Goal: Task Accomplishment & Management: Use online tool/utility

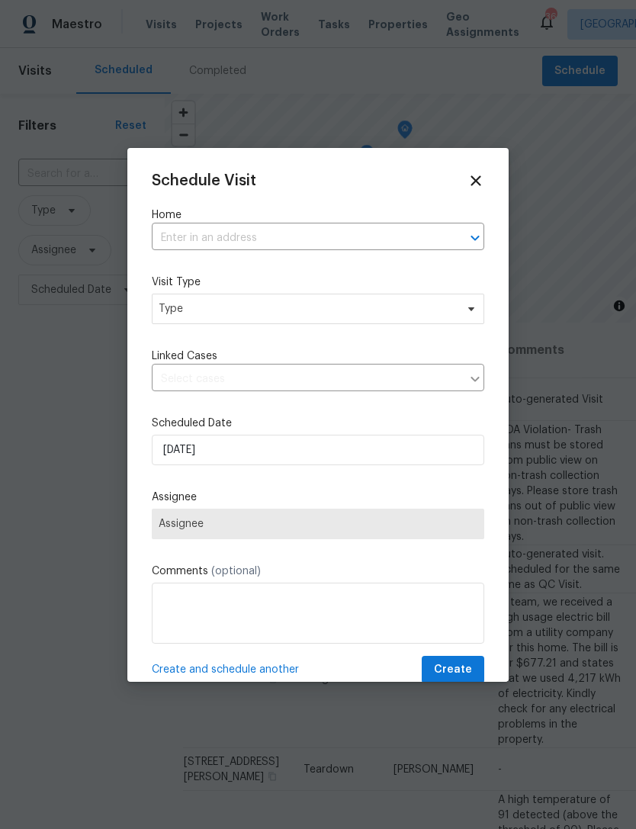
click at [329, 216] on label "Home" at bounding box center [318, 214] width 332 height 15
click at [377, 227] on input "text" at bounding box center [297, 238] width 290 height 24
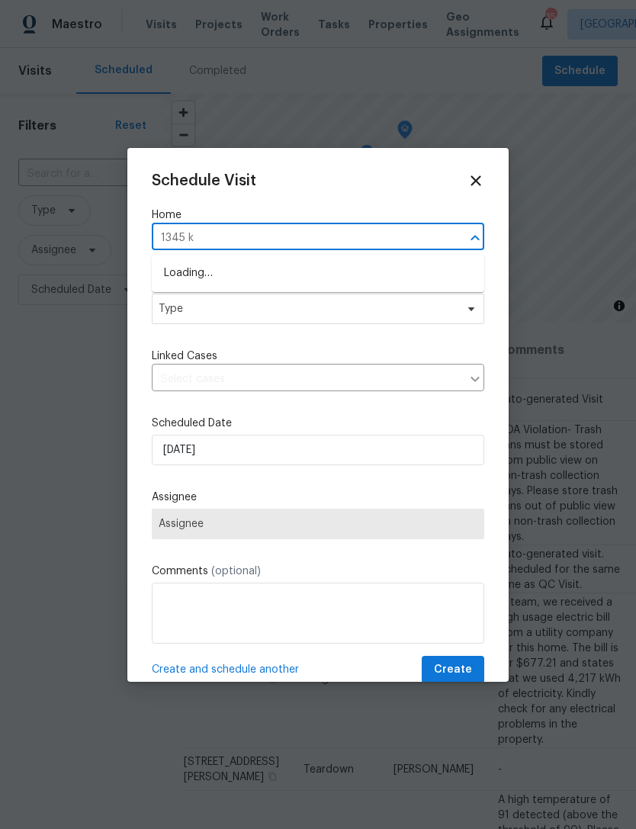
type input "1345 ki"
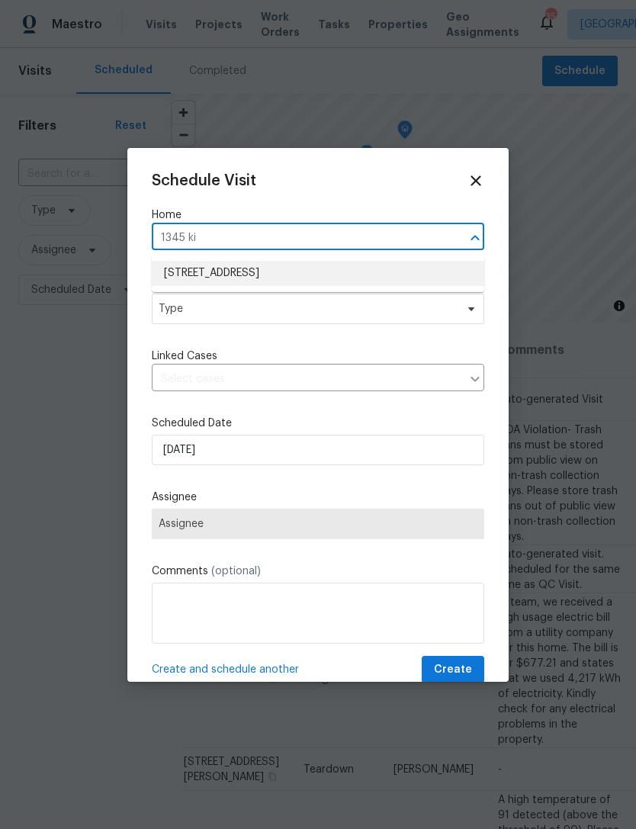
click at [393, 271] on li "[STREET_ADDRESS]" at bounding box center [318, 273] width 332 height 25
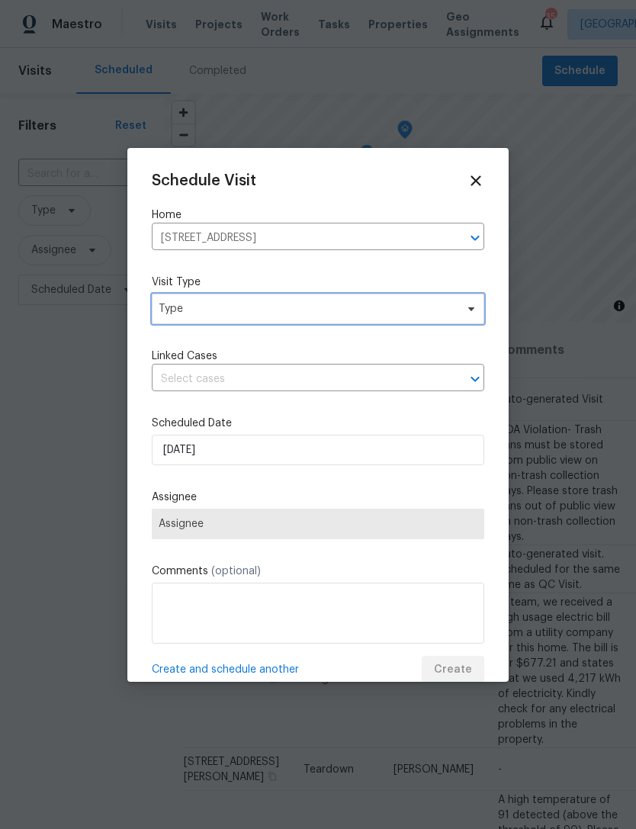
click at [335, 301] on span "Type" at bounding box center [318, 308] width 332 height 30
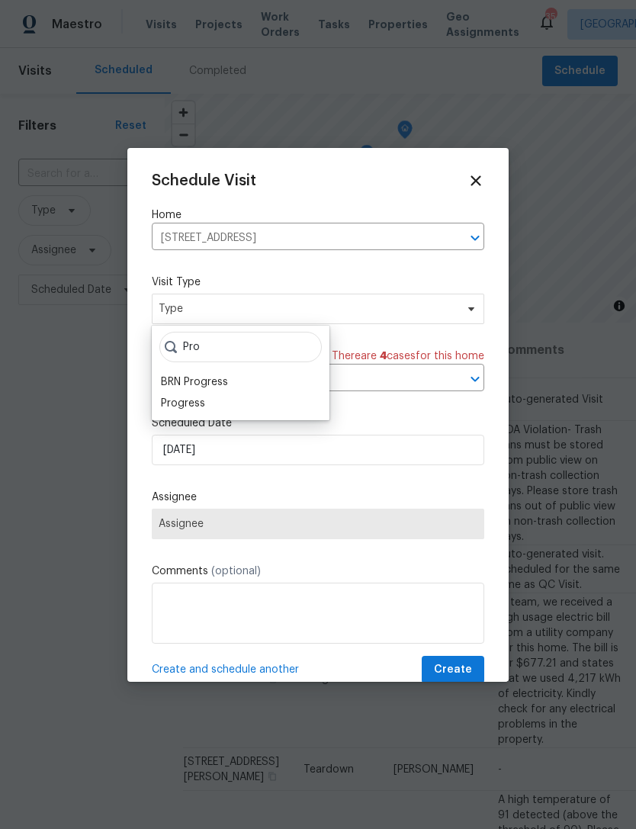
type input "Pro"
click at [202, 402] on div "Progress" at bounding box center [183, 403] width 44 height 15
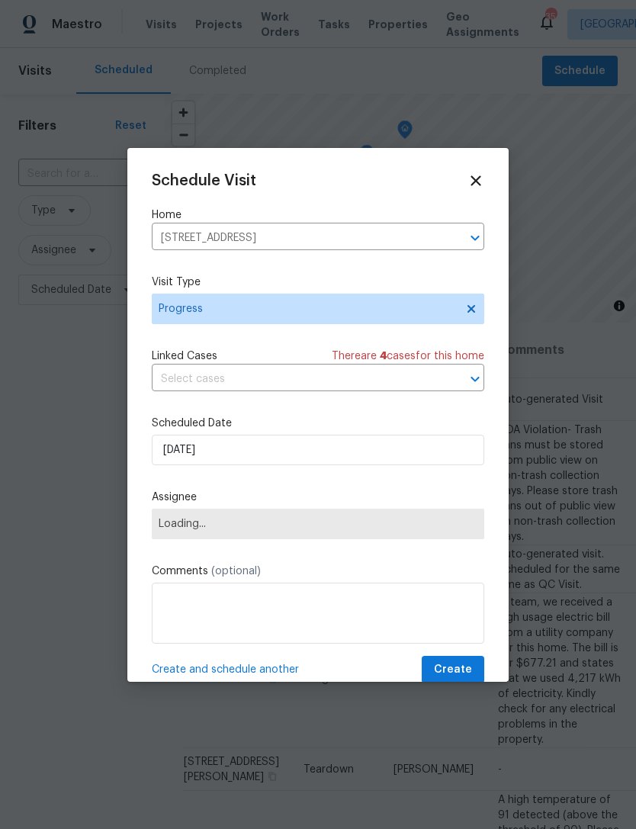
click at [253, 530] on span "Loading..." at bounding box center [318, 524] width 319 height 12
click at [215, 522] on span "Loading..." at bounding box center [318, 524] width 319 height 12
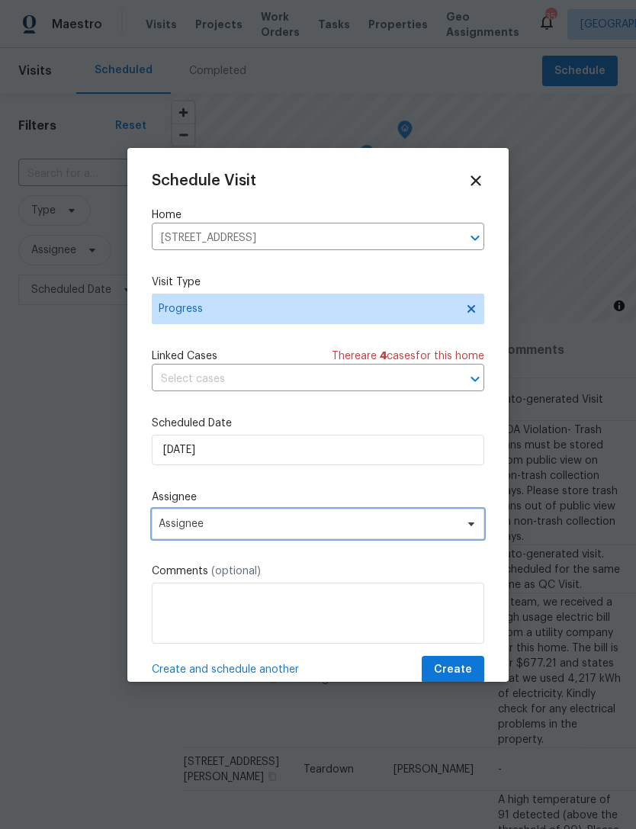
click at [183, 524] on span "Assignee" at bounding box center [308, 524] width 299 height 12
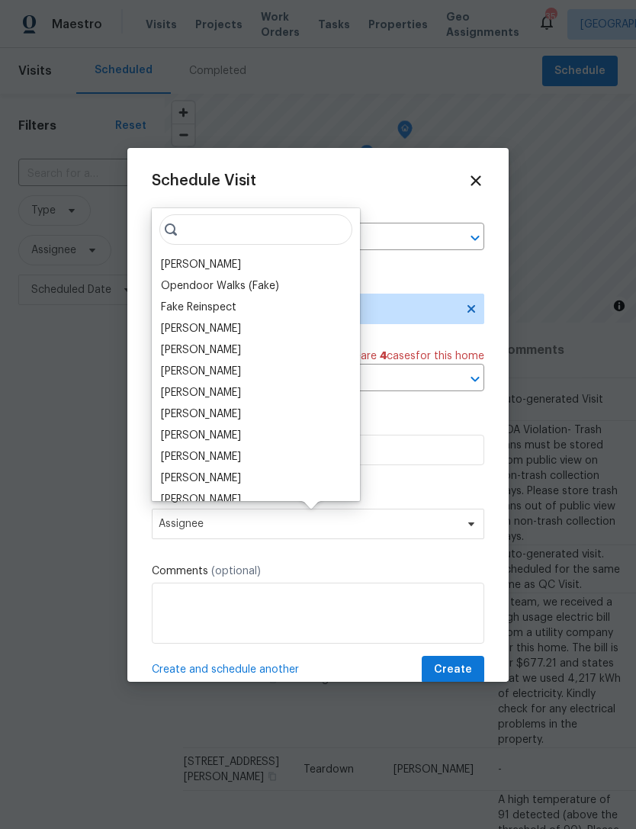
click at [195, 266] on div "[PERSON_NAME]" at bounding box center [201, 264] width 80 height 15
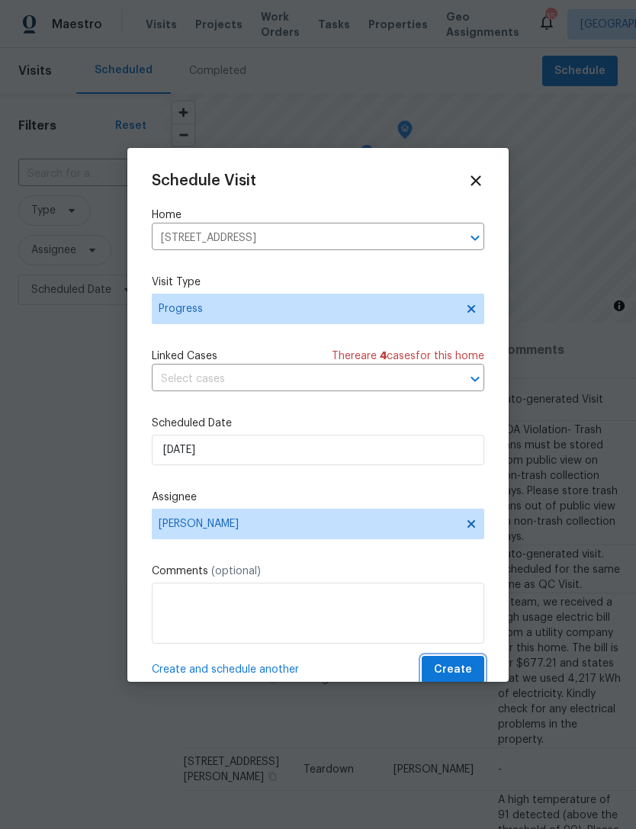
click at [443, 665] on span "Create" at bounding box center [453, 669] width 38 height 19
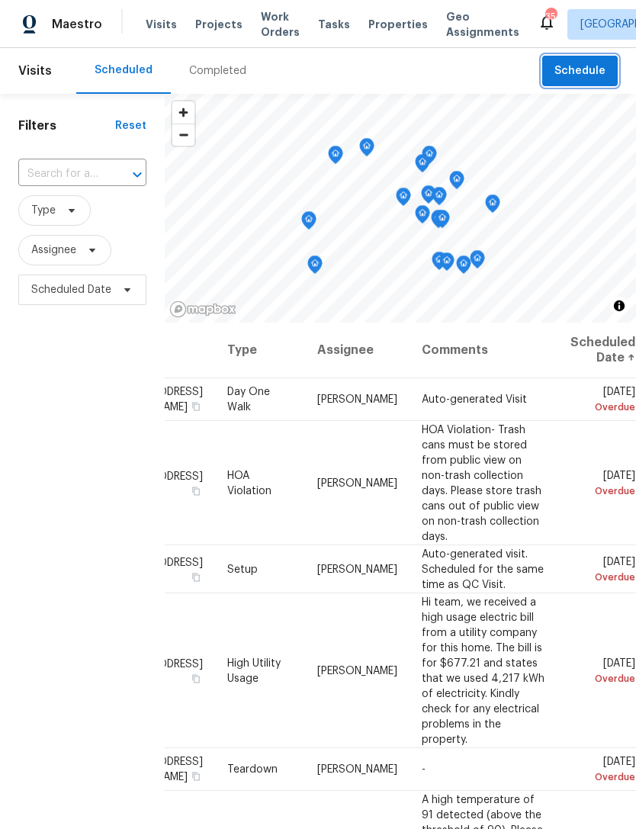
scroll to position [0, 136]
click at [0, 0] on icon at bounding box center [0, 0] width 0 height 0
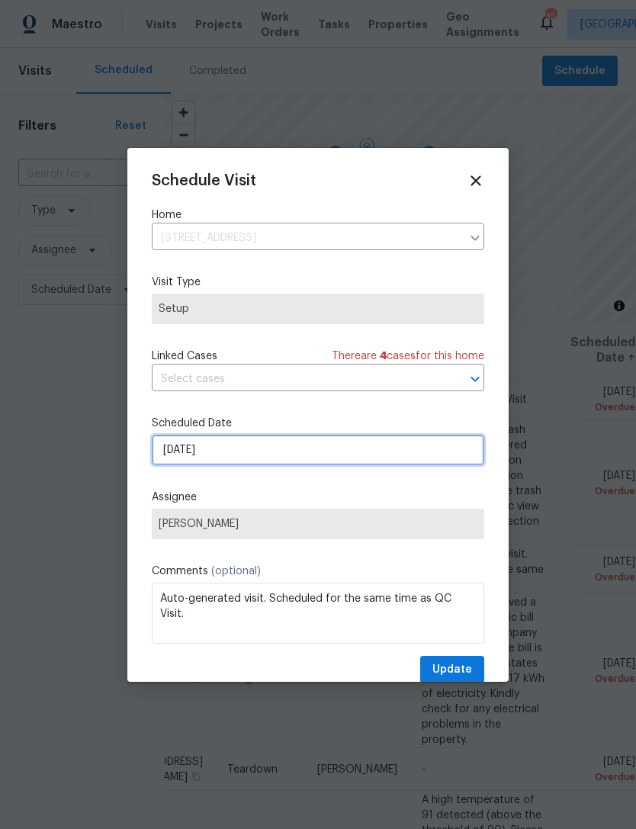
click at [290, 455] on input "[DATE]" at bounding box center [318, 449] width 332 height 30
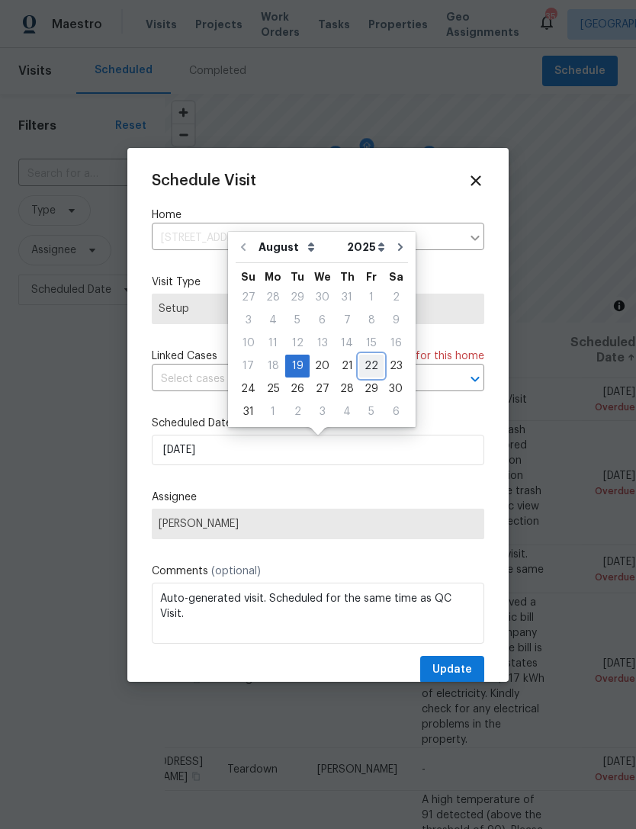
click at [370, 365] on div "22" at bounding box center [371, 365] width 24 height 21
type input "[DATE]"
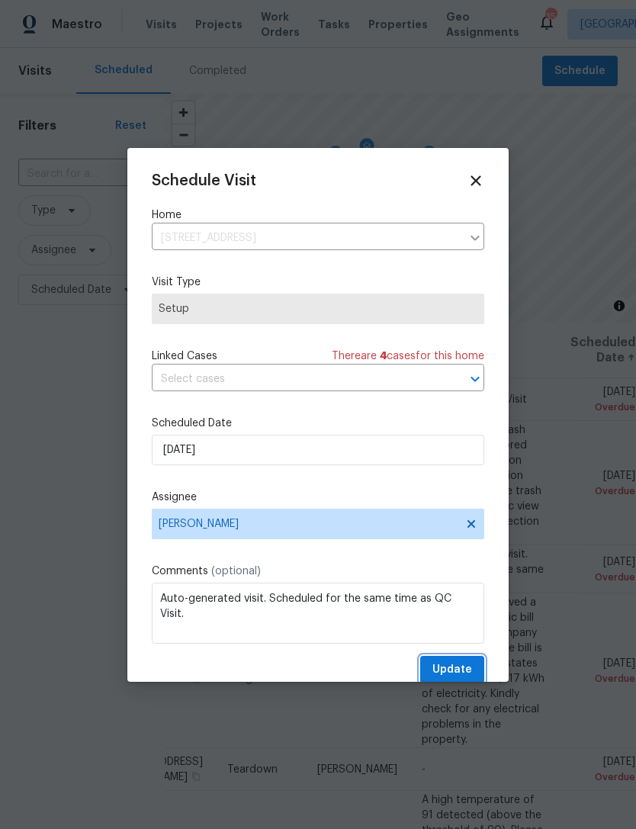
click at [457, 659] on button "Update" at bounding box center [452, 670] width 64 height 28
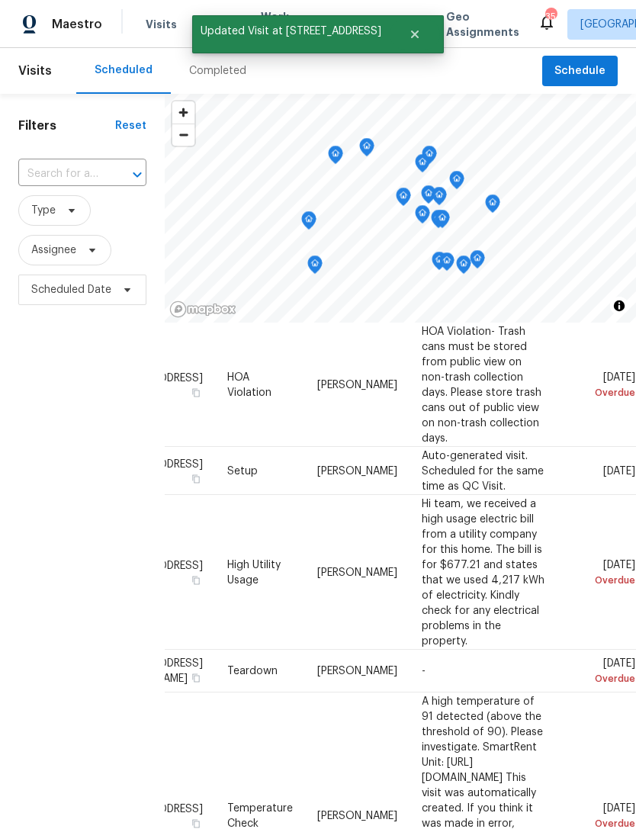
scroll to position [98, 136]
click at [0, 0] on icon at bounding box center [0, 0] width 0 height 0
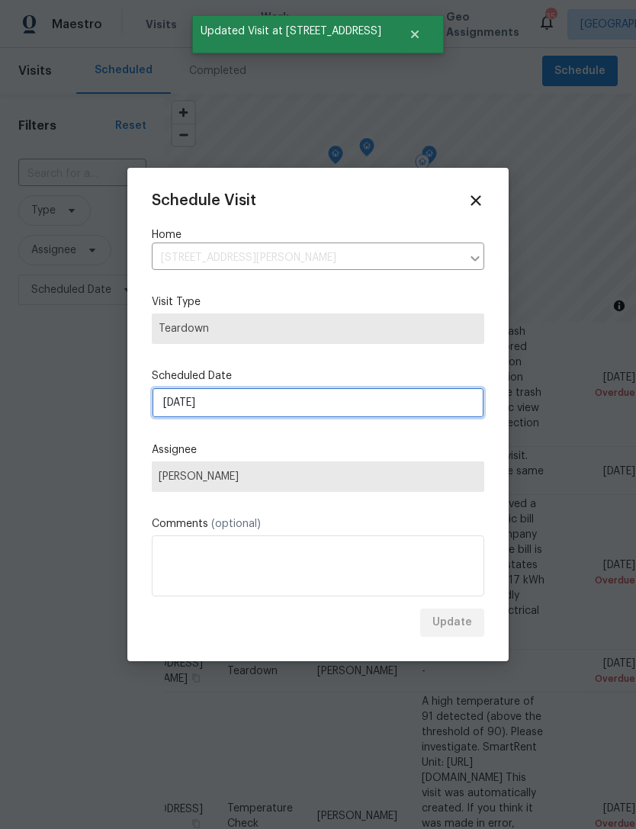
click at [328, 396] on input "[DATE]" at bounding box center [318, 402] width 332 height 30
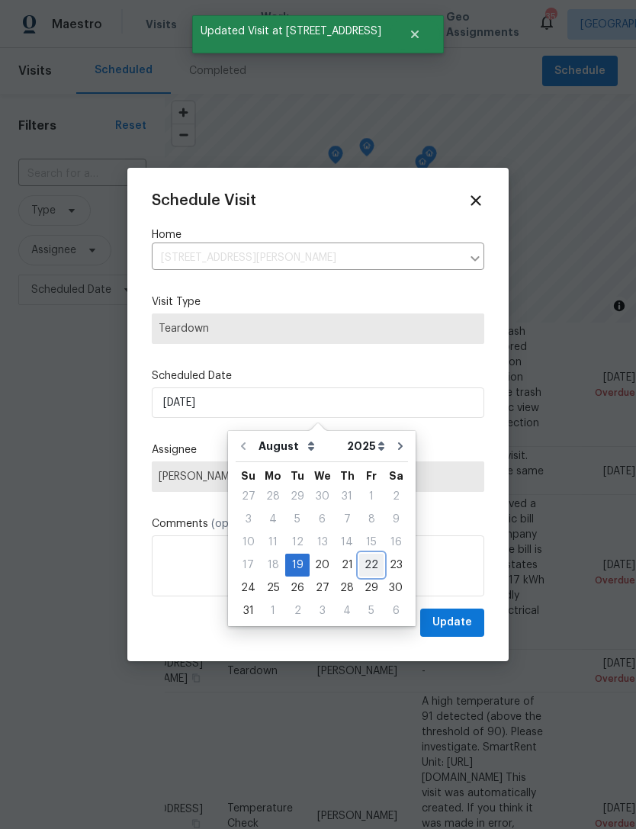
click at [364, 559] on div "22" at bounding box center [371, 564] width 24 height 21
type input "[DATE]"
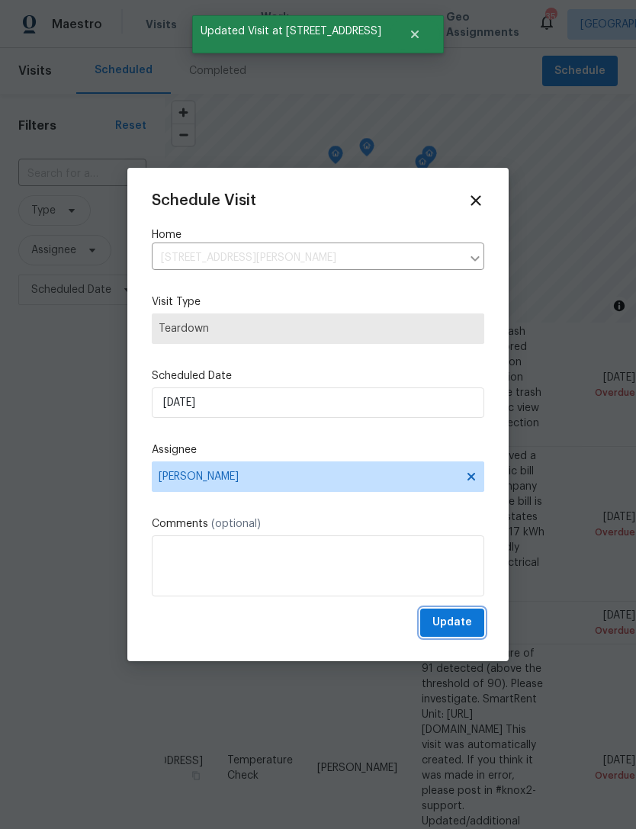
click at [460, 633] on button "Update" at bounding box center [452, 622] width 64 height 28
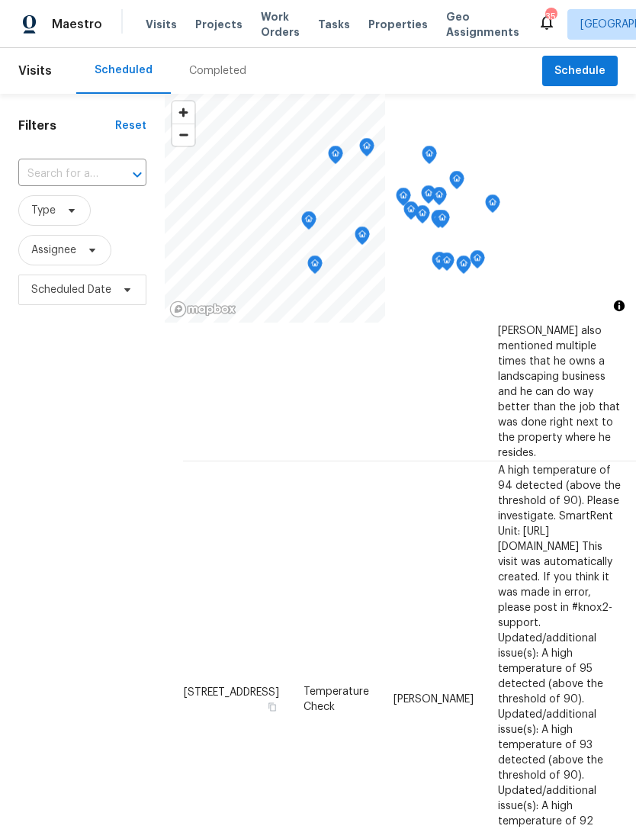
scroll to position [1143, 0]
